Goal: Transaction & Acquisition: Purchase product/service

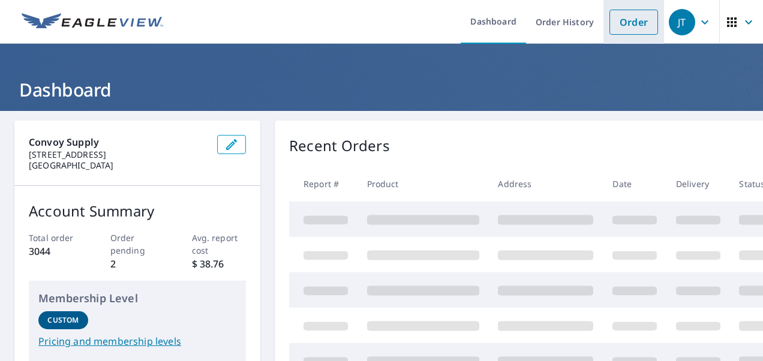
click at [630, 25] on link "Order" at bounding box center [633, 22] width 49 height 25
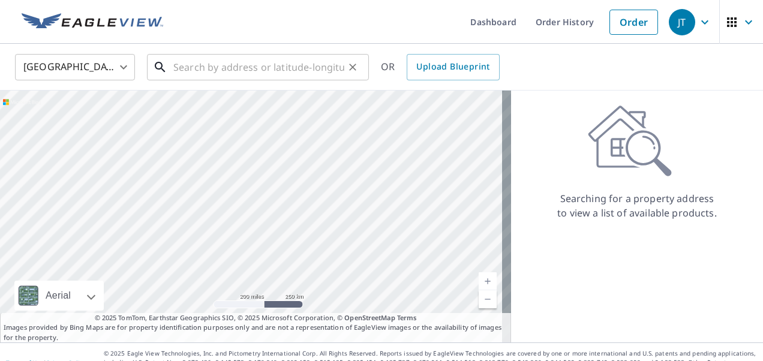
click at [297, 62] on input "text" at bounding box center [258, 67] width 171 height 34
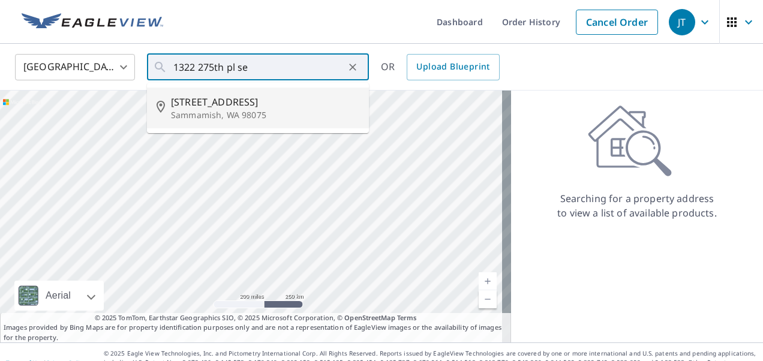
type input "[STREET_ADDRESS]"
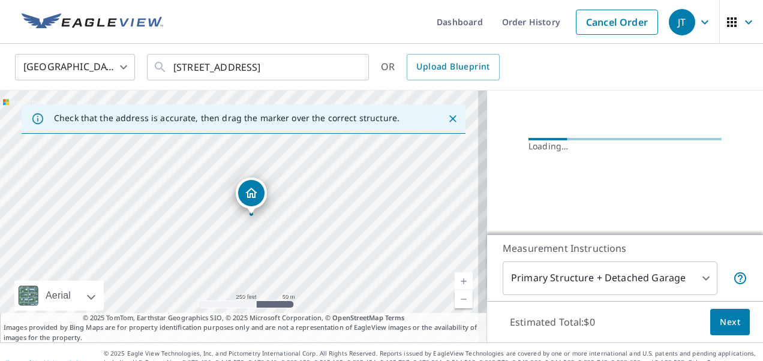
scroll to position [156, 0]
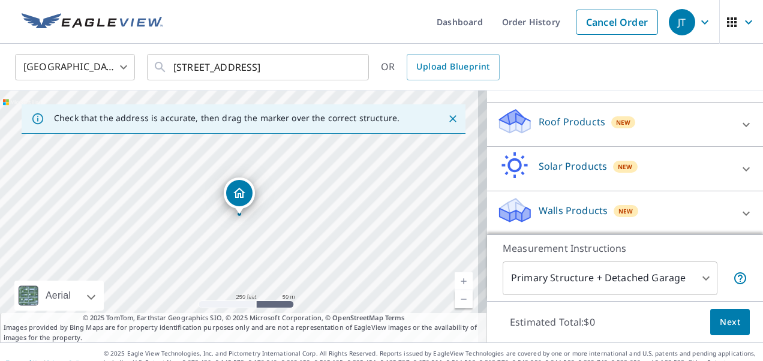
click at [541, 134] on div "Roof Products New" at bounding box center [613, 124] width 235 height 34
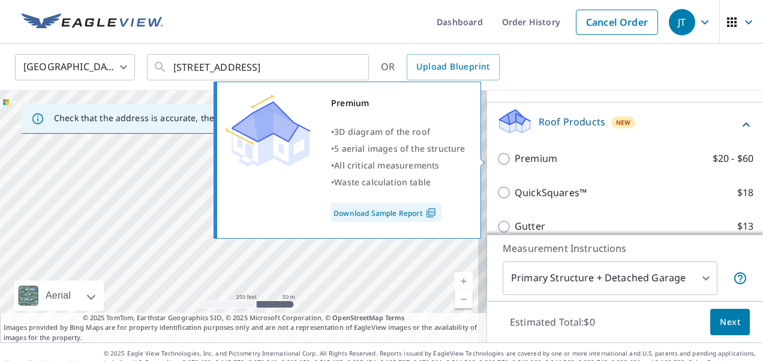
click at [542, 159] on p "Premium" at bounding box center [535, 158] width 43 height 15
click at [514, 159] on input "Premium $20 - $60" at bounding box center [505, 159] width 18 height 14
checkbox input "true"
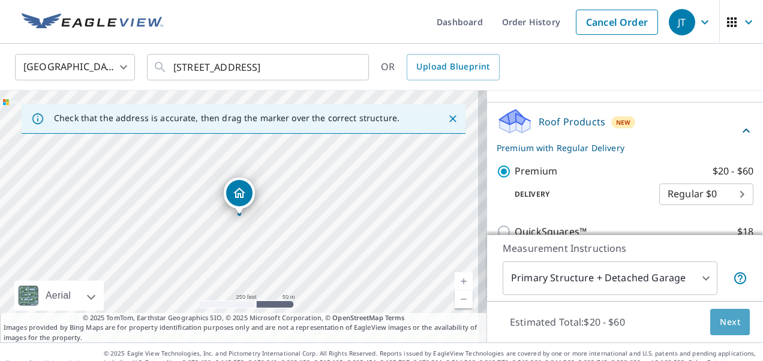
click at [720, 318] on span "Next" at bounding box center [730, 322] width 20 height 15
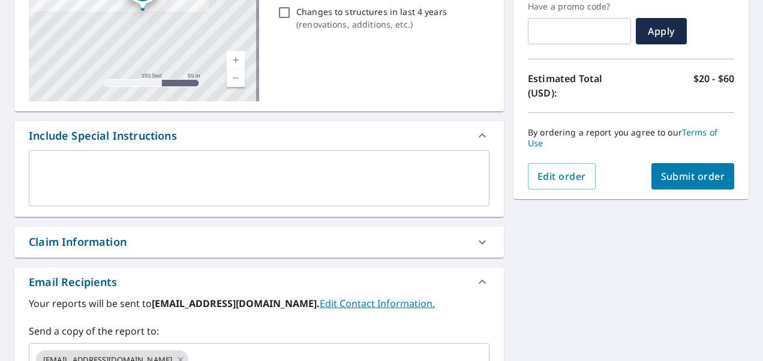
scroll to position [240, 0]
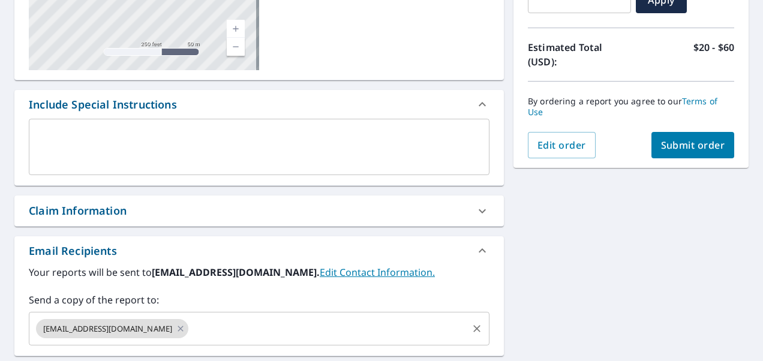
click at [176, 325] on icon at bounding box center [181, 328] width 10 height 13
checkbox input "true"
click at [150, 325] on input "text" at bounding box center [250, 328] width 432 height 23
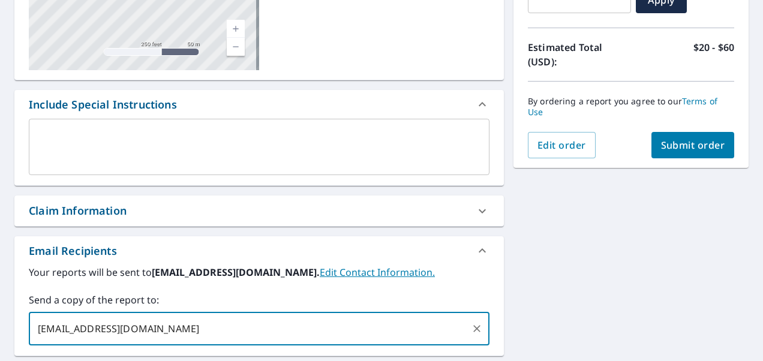
type input "[EMAIL_ADDRESS][DOMAIN_NAME]"
checkbox input "true"
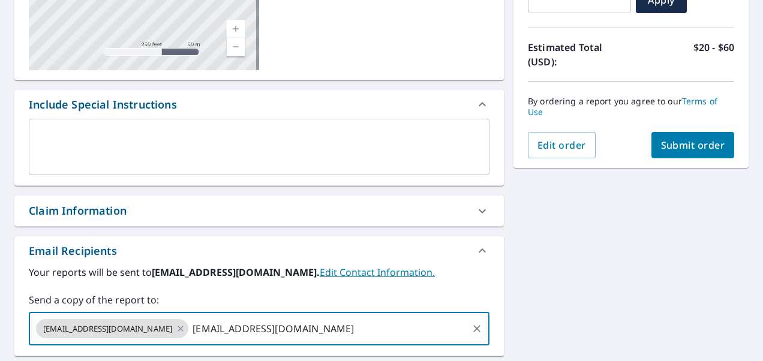
type input "[EMAIL_ADDRESS][DOMAIN_NAME]"
click at [664, 132] on button "Submit order" at bounding box center [692, 145] width 83 height 26
checkbox input "true"
